Goal: Check status: Check status

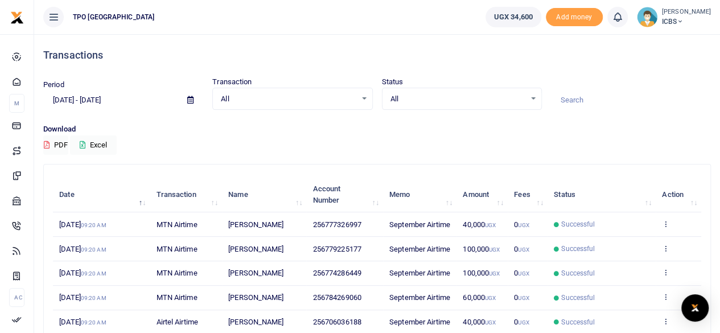
click at [192, 97] on icon at bounding box center [190, 99] width 6 height 7
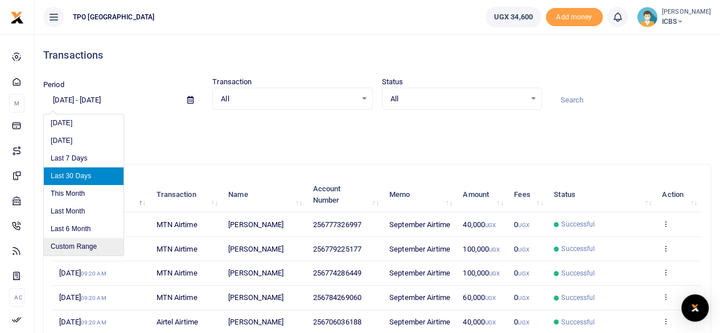
click at [74, 242] on li "Custom Range" at bounding box center [84, 247] width 80 height 18
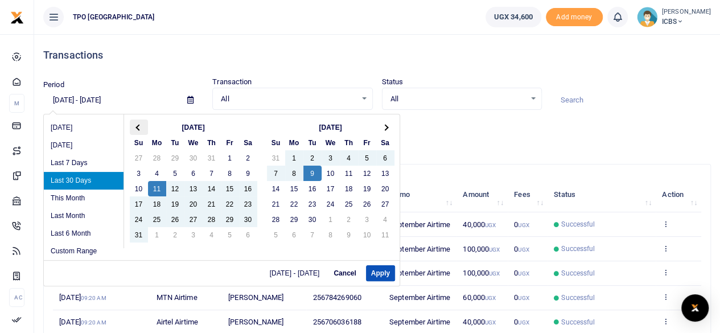
click at [137, 122] on th at bounding box center [139, 126] width 18 height 15
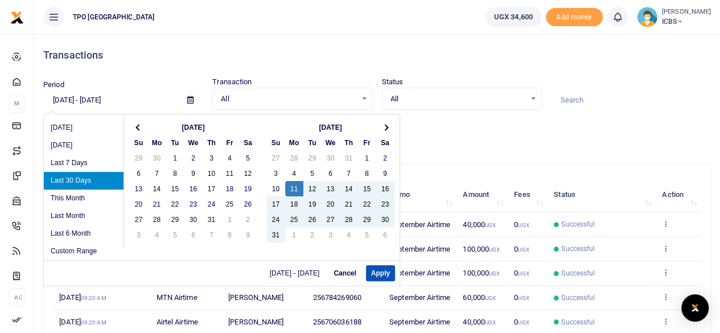
click at [137, 122] on th at bounding box center [139, 126] width 18 height 15
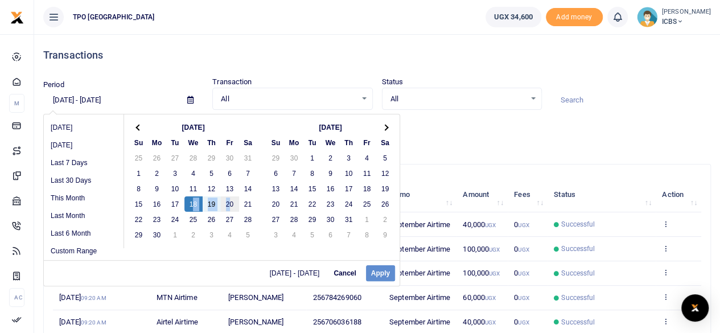
drag, startPoint x: 192, startPoint y: 203, endPoint x: 226, endPoint y: 204, distance: 34.2
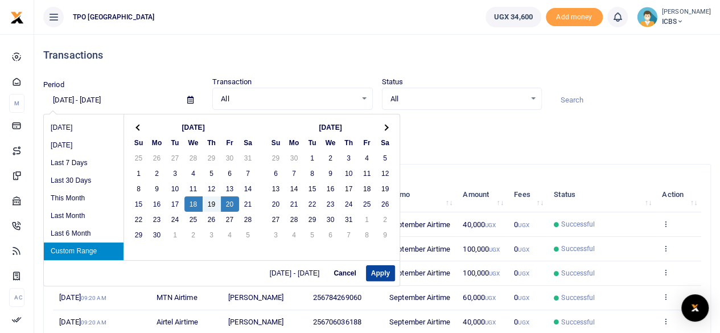
click at [380, 271] on button "Apply" at bounding box center [380, 273] width 29 height 16
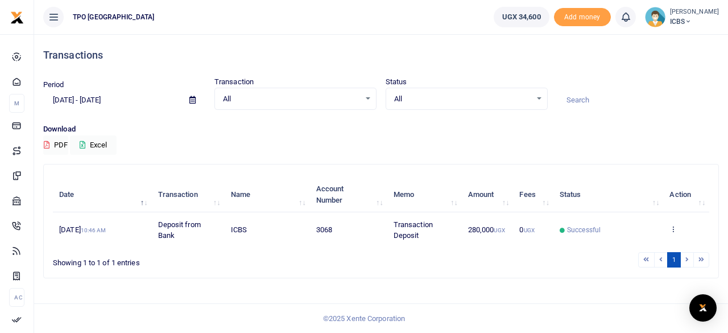
click at [193, 100] on icon at bounding box center [192, 99] width 6 height 7
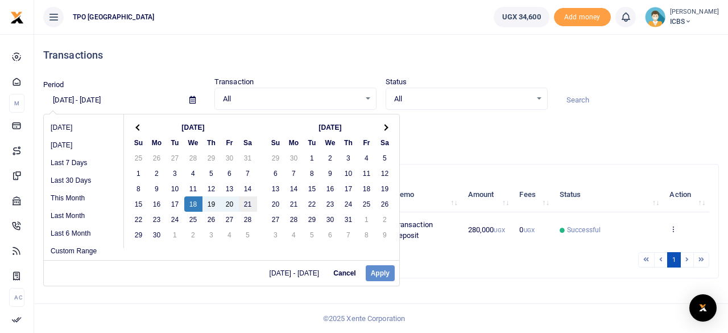
drag, startPoint x: 196, startPoint y: 200, endPoint x: 247, endPoint y: 200, distance: 51.2
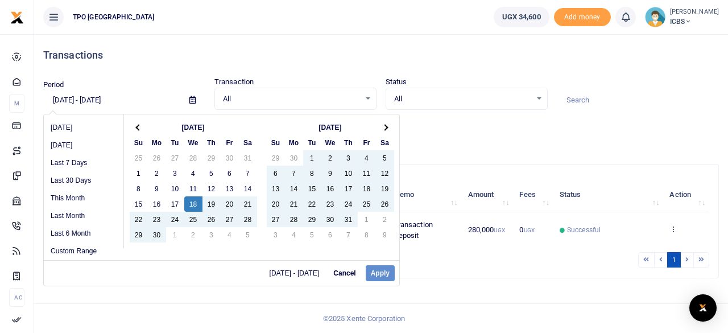
click at [369, 267] on div "[DATE] - [DATE] Cancel Apply" at bounding box center [222, 273] width 356 height 26
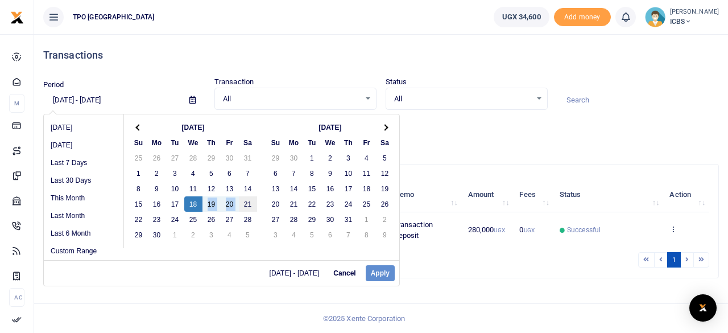
drag, startPoint x: 198, startPoint y: 197, endPoint x: 245, endPoint y: 201, distance: 46.8
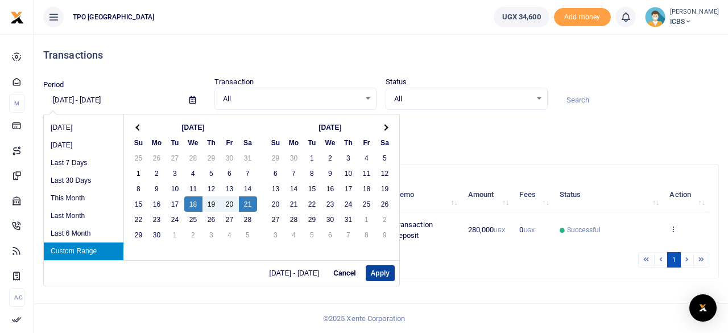
click at [368, 276] on button "Apply" at bounding box center [380, 273] width 29 height 16
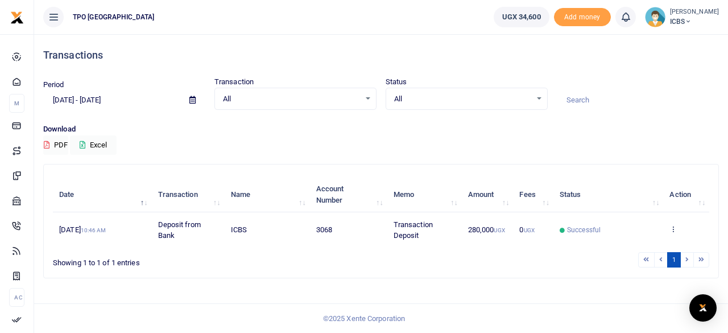
click at [191, 100] on icon at bounding box center [192, 99] width 6 height 7
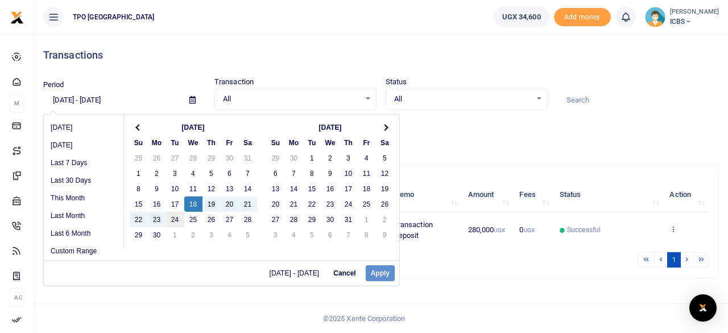
drag, startPoint x: 193, startPoint y: 204, endPoint x: 176, endPoint y: 220, distance: 23.7
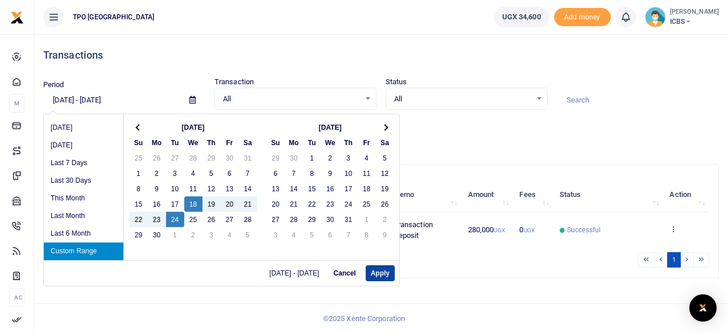
click at [378, 270] on button "Apply" at bounding box center [380, 273] width 29 height 16
type input "[DATE] - [DATE]"
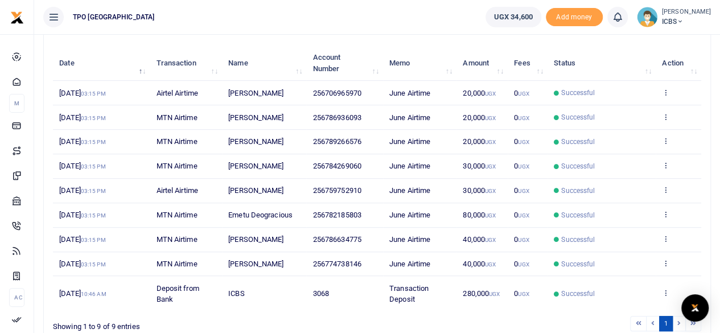
scroll to position [114, 0]
